Goal: Transaction & Acquisition: Book appointment/travel/reservation

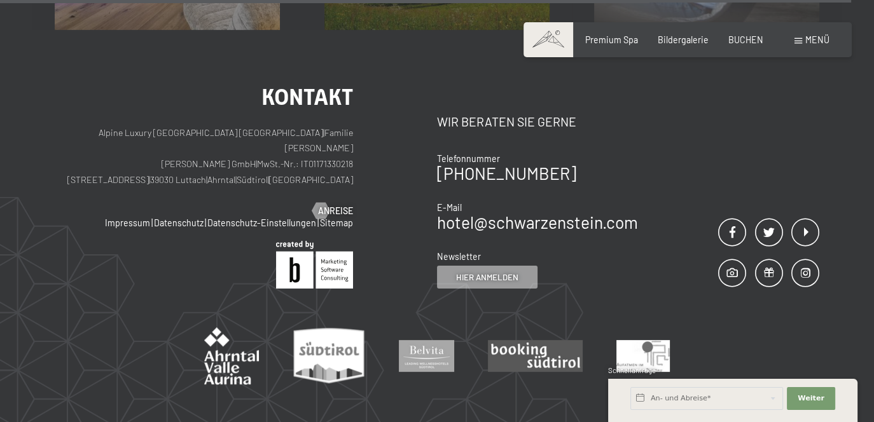
scroll to position [5161, 0]
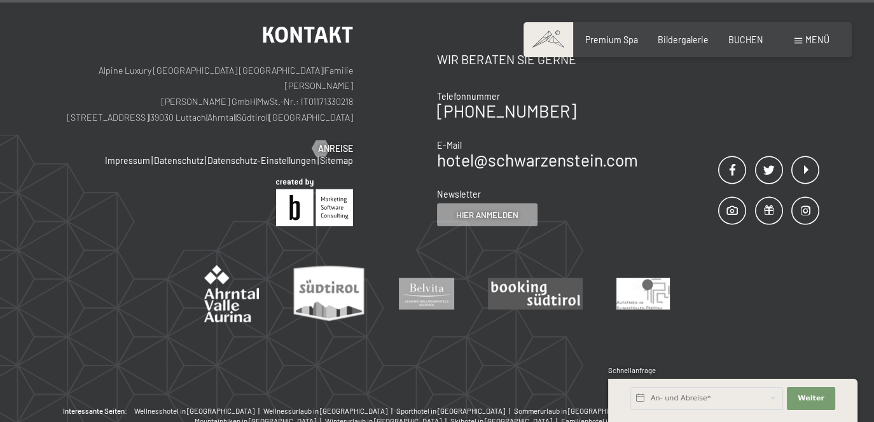
click at [815, 43] on span "Menü" at bounding box center [817, 39] width 24 height 11
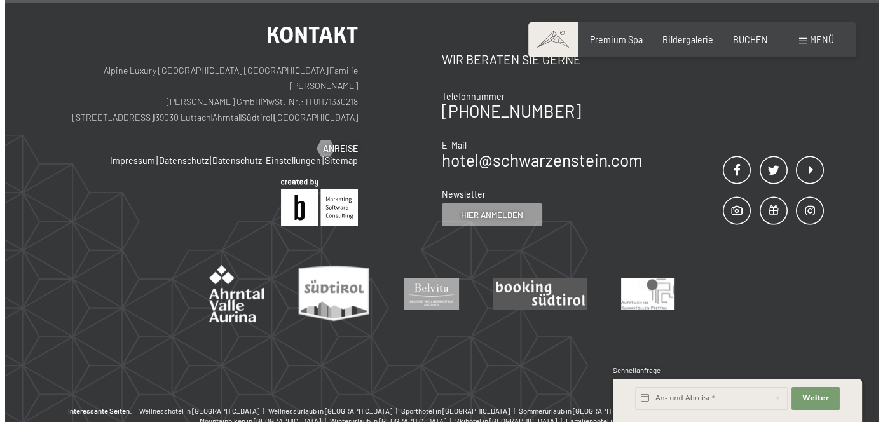
scroll to position [5193, 0]
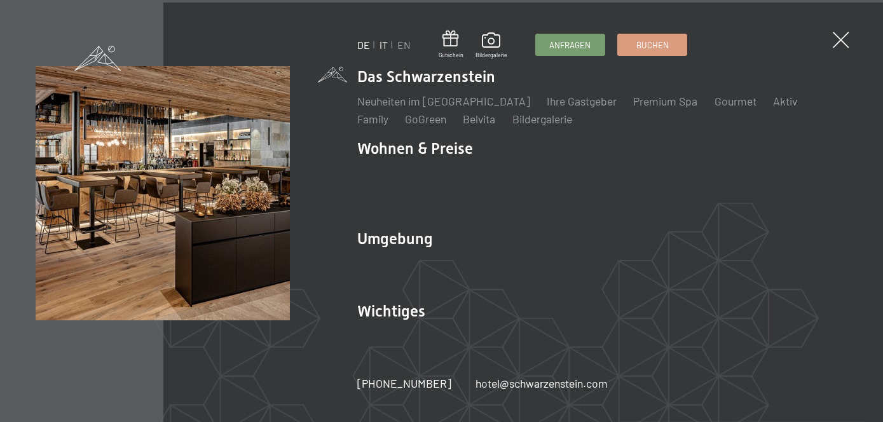
click at [382, 45] on link "IT" at bounding box center [384, 45] width 8 height 12
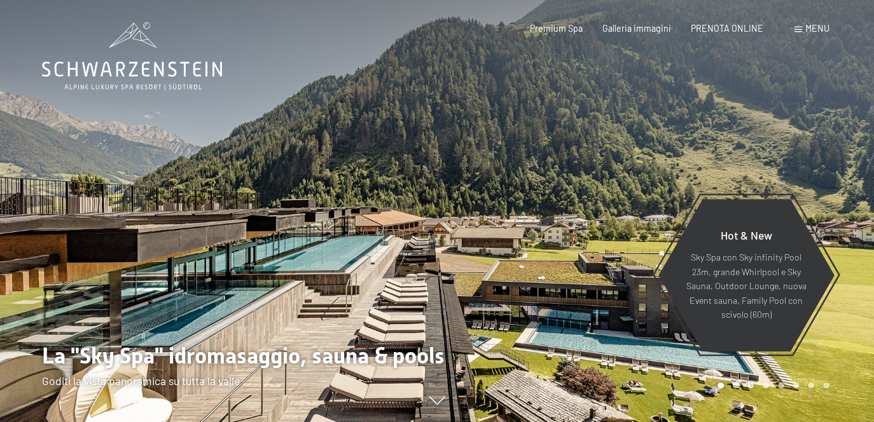
click at [464, 93] on div at bounding box center [655, 211] width 437 height 422
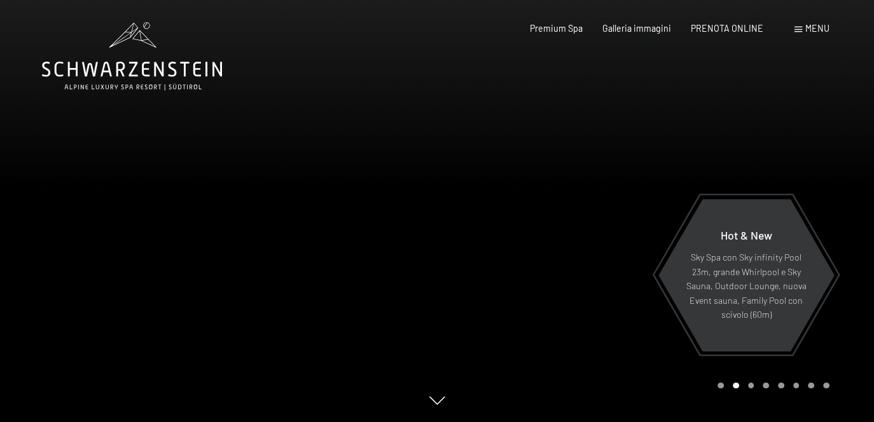
click at [815, 29] on span "Menu" at bounding box center [817, 28] width 24 height 11
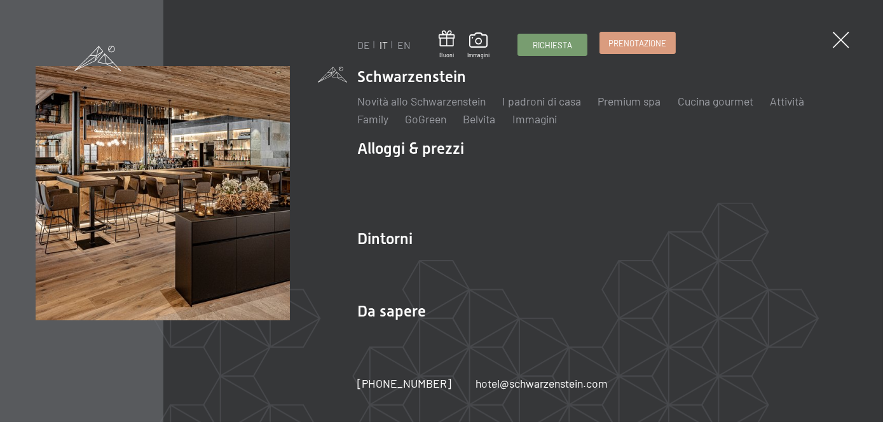
click at [643, 39] on span "Prenotazione" at bounding box center [638, 43] width 58 height 11
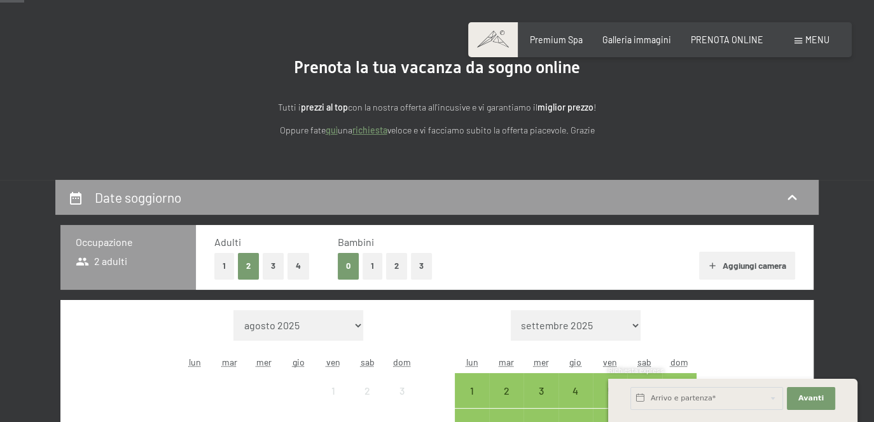
scroll to position [127, 0]
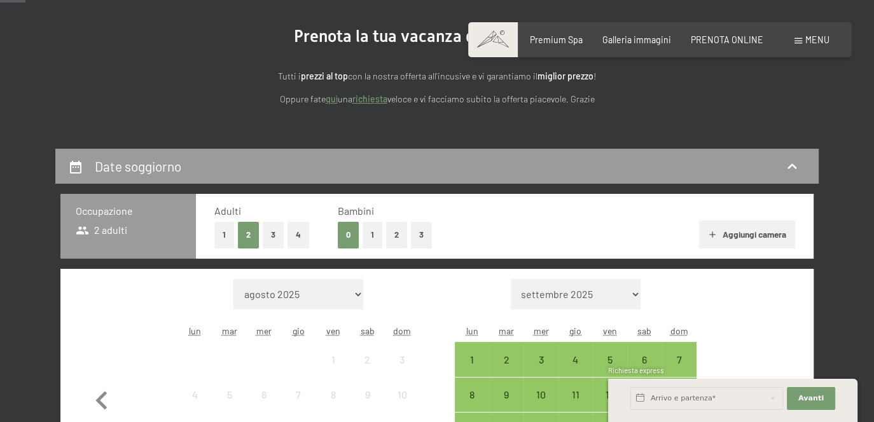
click at [221, 233] on button "1" at bounding box center [224, 235] width 20 height 26
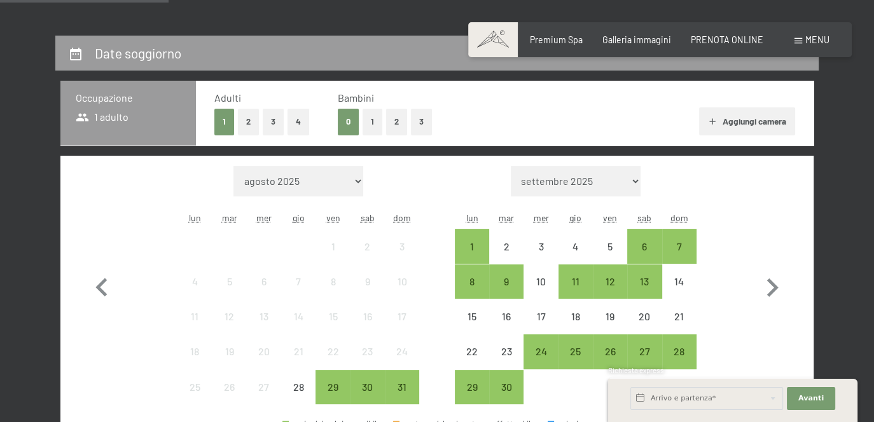
scroll to position [254, 0]
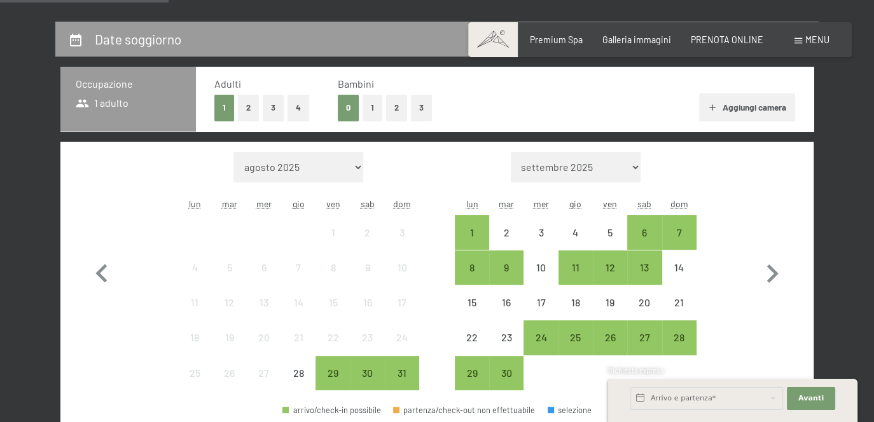
click at [343, 167] on select "agosto 2025 settembre 2025 ottobre 2025 novembre 2025 dicembre 2025 gennaio 202…" at bounding box center [298, 167] width 130 height 31
select select "2026-05-01"
select select "2026-06-01"
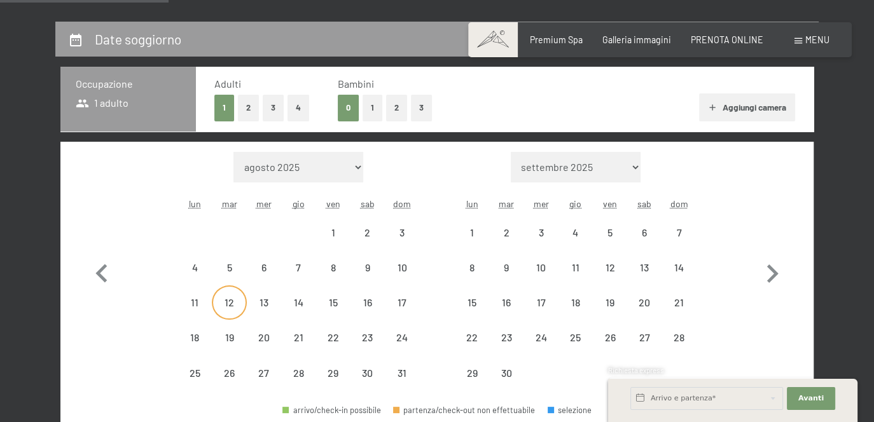
select select "2026-05-01"
select select "2026-06-01"
click at [196, 303] on div "11" at bounding box center [195, 314] width 32 height 32
select select "2026-05-01"
select select "2026-06-01"
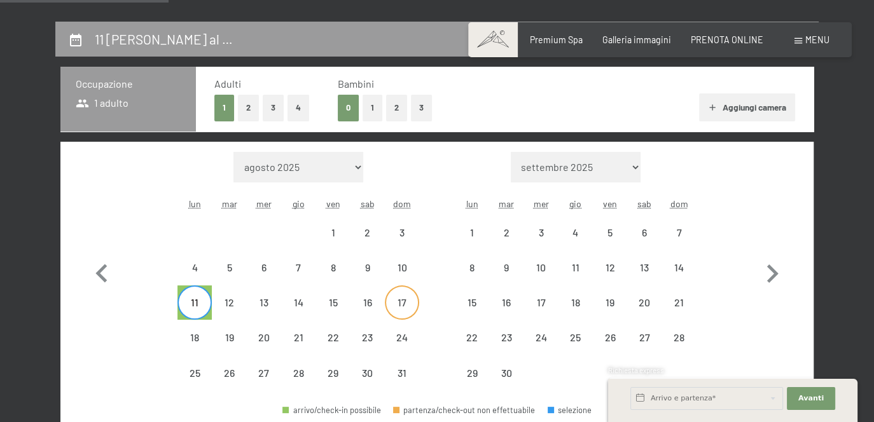
click at [406, 305] on div "17" at bounding box center [402, 314] width 32 height 32
select select "2026-05-01"
select select "2026-06-01"
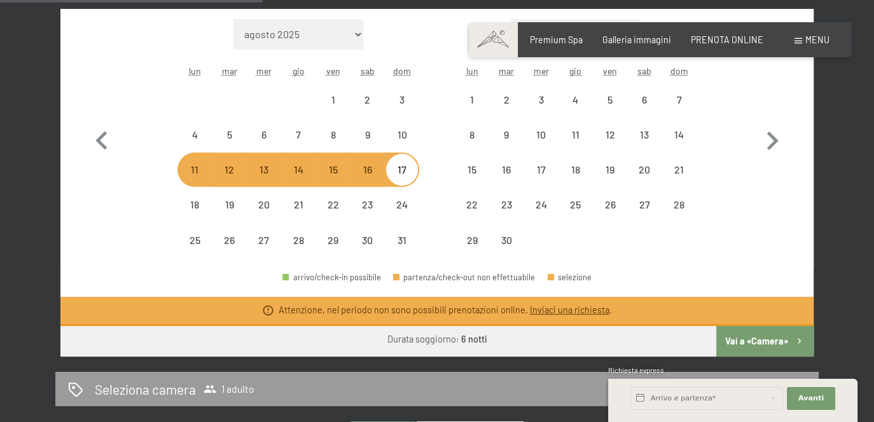
scroll to position [445, 0]
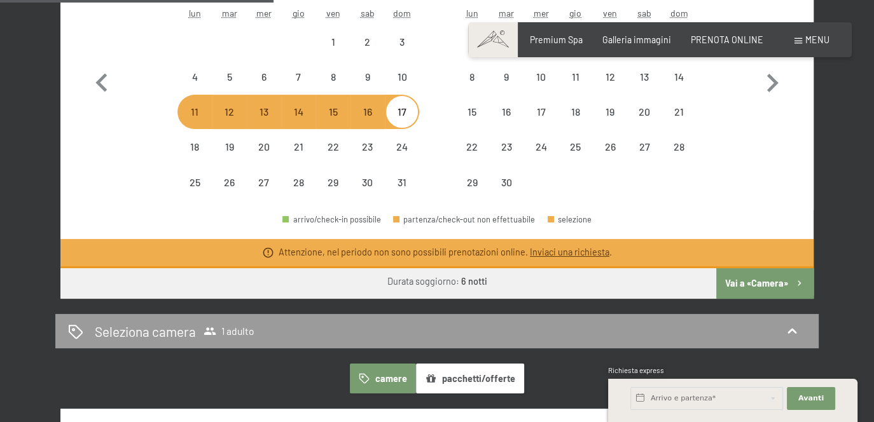
click at [757, 279] on button "Vai a «Camera»" at bounding box center [764, 283] width 97 height 31
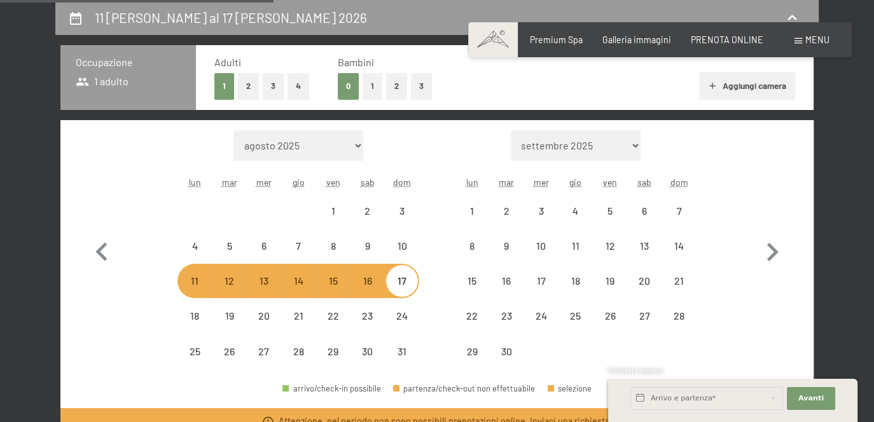
select select "2026-05-01"
select select "2026-06-01"
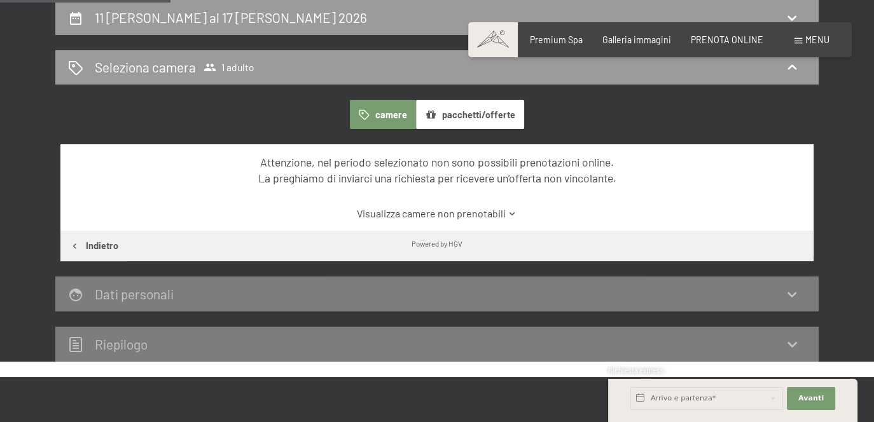
click at [481, 214] on link "Visualizza camere non prenotabili" at bounding box center [437, 214] width 708 height 14
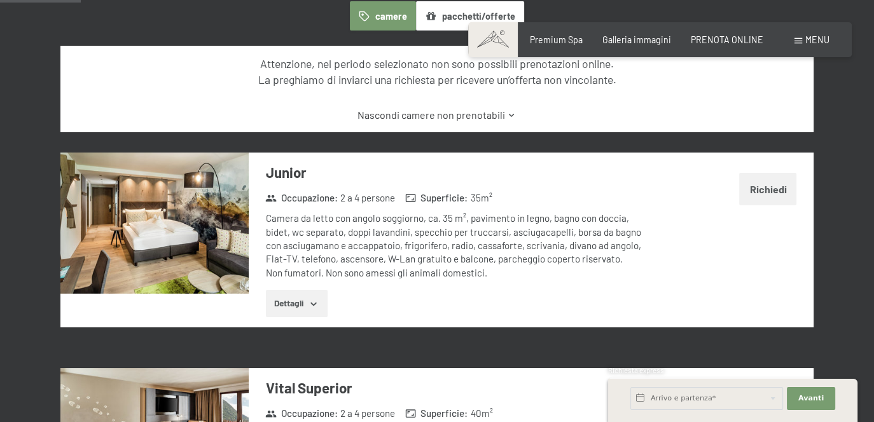
scroll to position [403, 0]
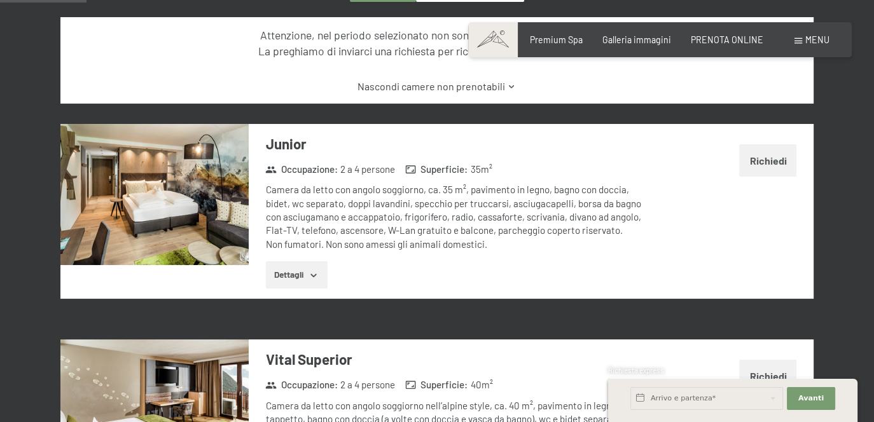
click at [315, 275] on icon "button" at bounding box center [314, 274] width 6 height 3
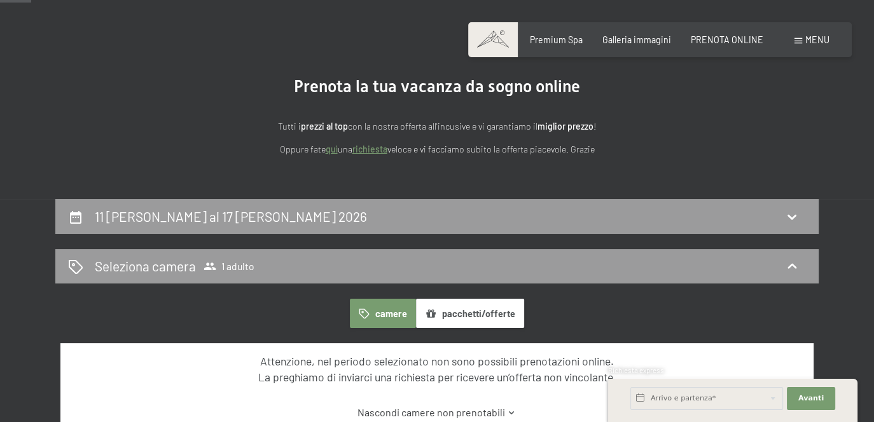
scroll to position [0, 0]
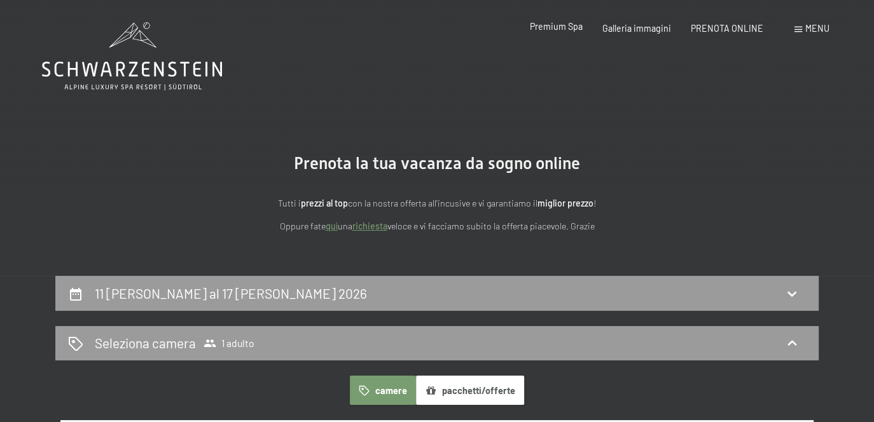
click at [575, 25] on span "Premium Spa" at bounding box center [556, 26] width 53 height 11
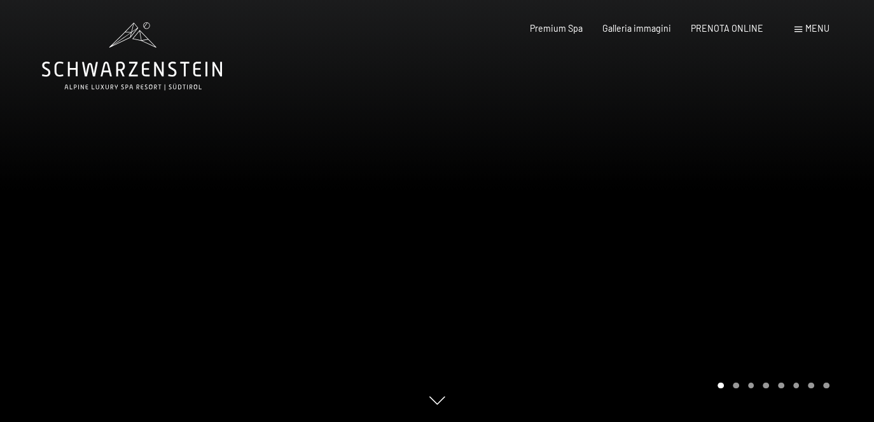
click at [710, 35] on div "Prenotazione Richiesta Premium Spa Galleria immagini PRENOTA ONLINE Menu DE IT …" at bounding box center [659, 28] width 338 height 13
drag, startPoint x: 710, startPoint y: 36, endPoint x: 707, endPoint y: 29, distance: 7.4
click at [707, 29] on span "PRENOTA ONLINE" at bounding box center [727, 26] width 73 height 11
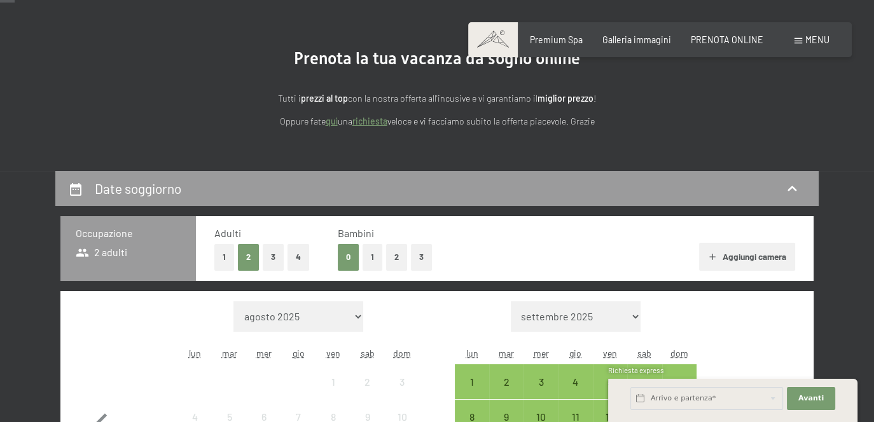
scroll to position [127, 0]
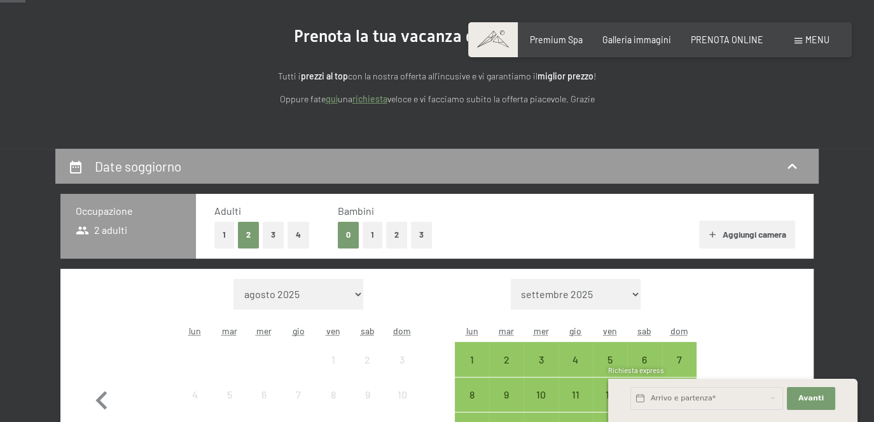
click at [228, 239] on button "1" at bounding box center [224, 235] width 20 height 26
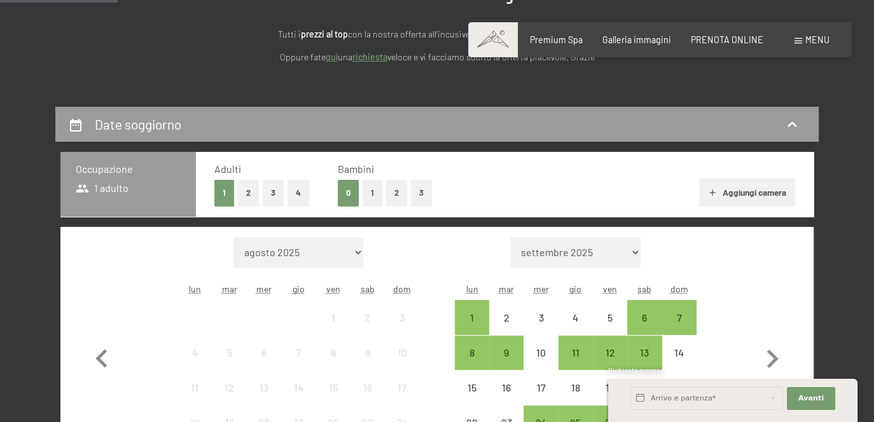
scroll to position [191, 0]
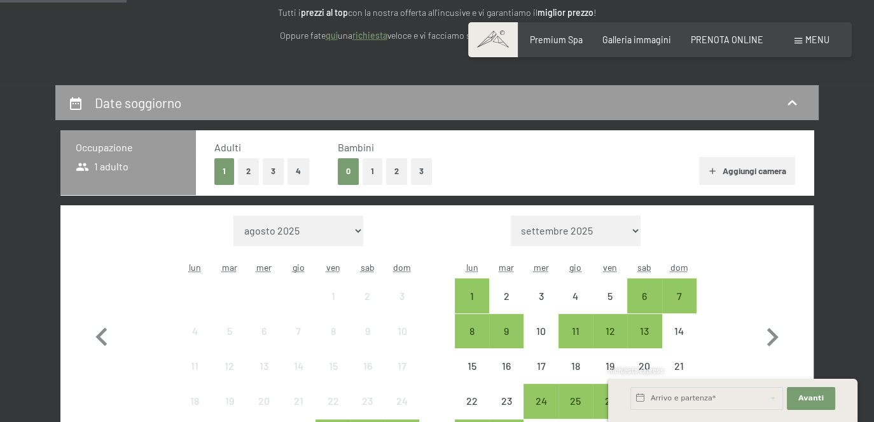
click at [343, 233] on select "agosto 2025 settembre 2025 ottobre 2025 novembre 2025 dicembre 2025 gennaio 202…" at bounding box center [298, 231] width 130 height 31
select select "[DATE]"
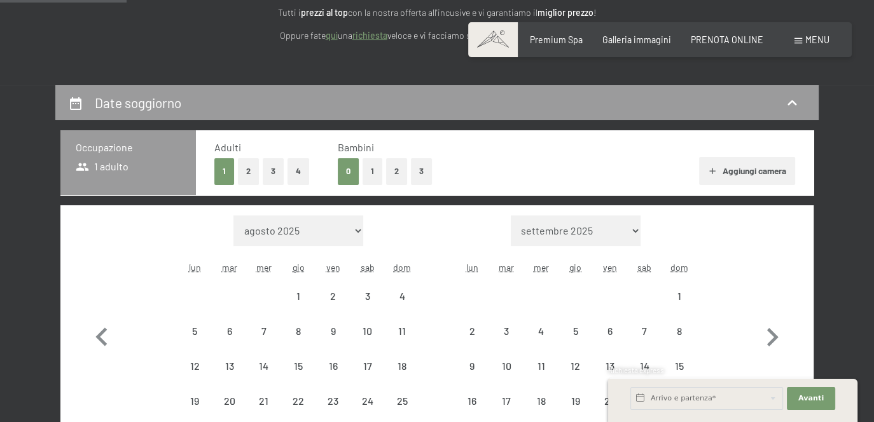
select select "[DATE]"
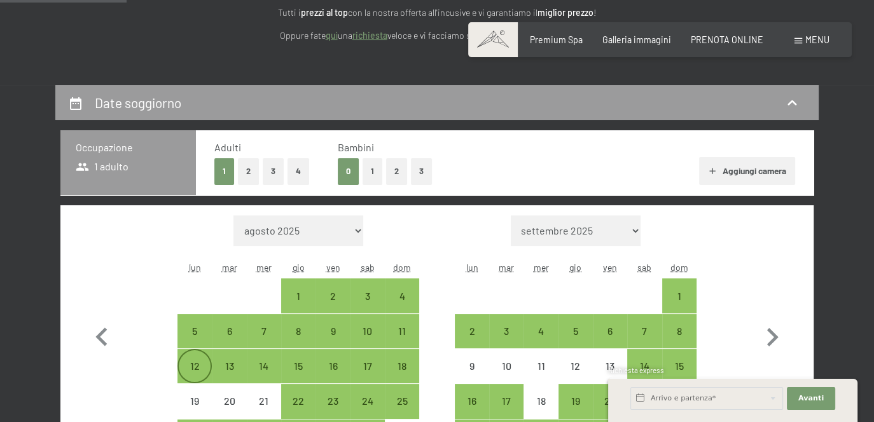
click at [194, 361] on div "12" at bounding box center [195, 377] width 32 height 32
select select "[DATE]"
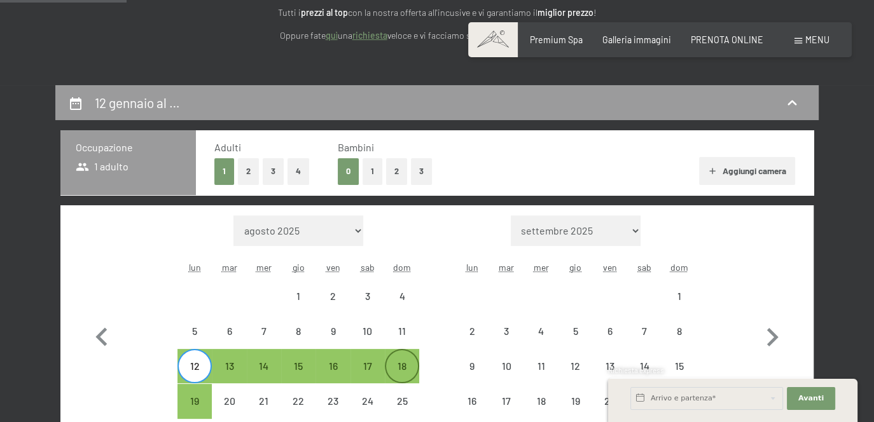
click at [396, 368] on div "18" at bounding box center [402, 377] width 32 height 32
select select "[DATE]"
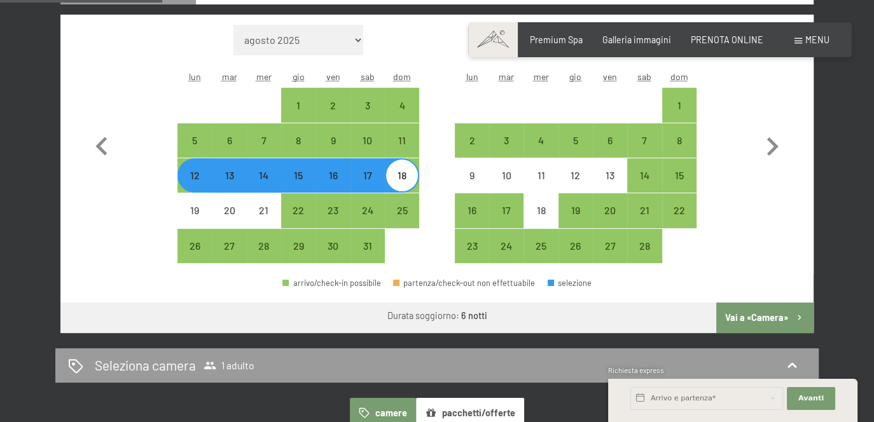
click at [747, 315] on button "Vai a «Camera»" at bounding box center [764, 318] width 97 height 31
select select "[DATE]"
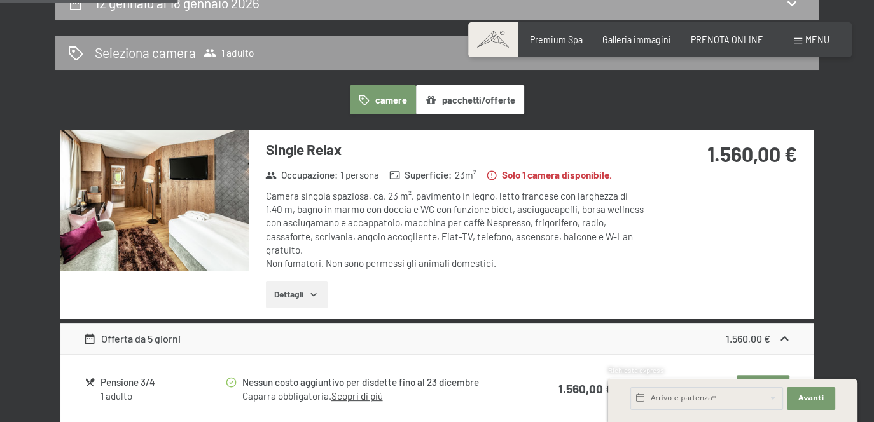
scroll to position [276, 0]
